Goal: Find specific page/section: Find specific page/section

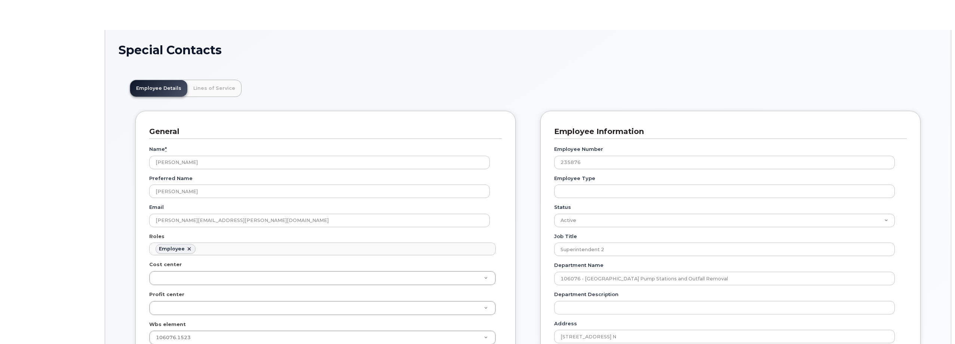
scroll to position [22, 0]
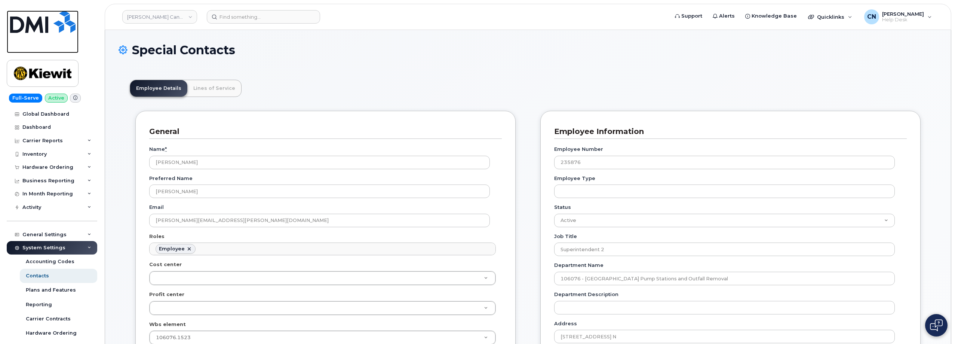
click at [42, 32] on img at bounding box center [42, 21] width 65 height 22
